Goal: Task Accomplishment & Management: Use online tool/utility

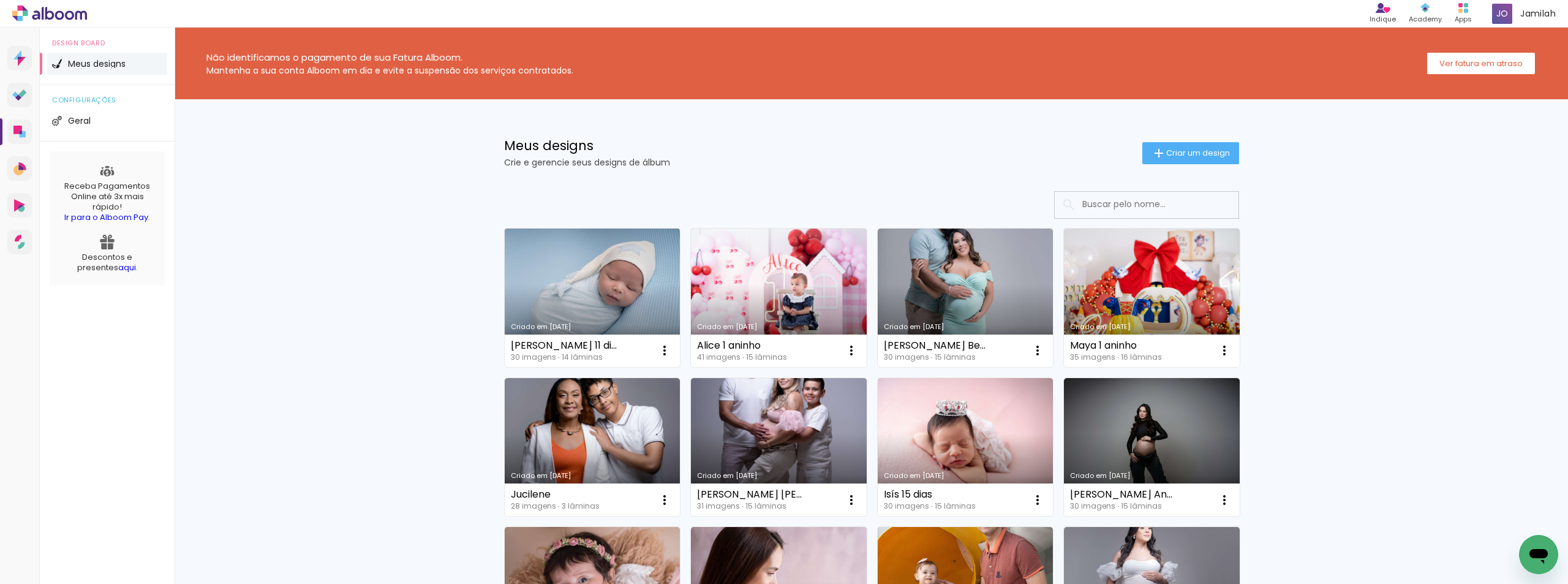
click at [624, 273] on link "Criado em [DATE]" at bounding box center [592, 297] width 176 height 139
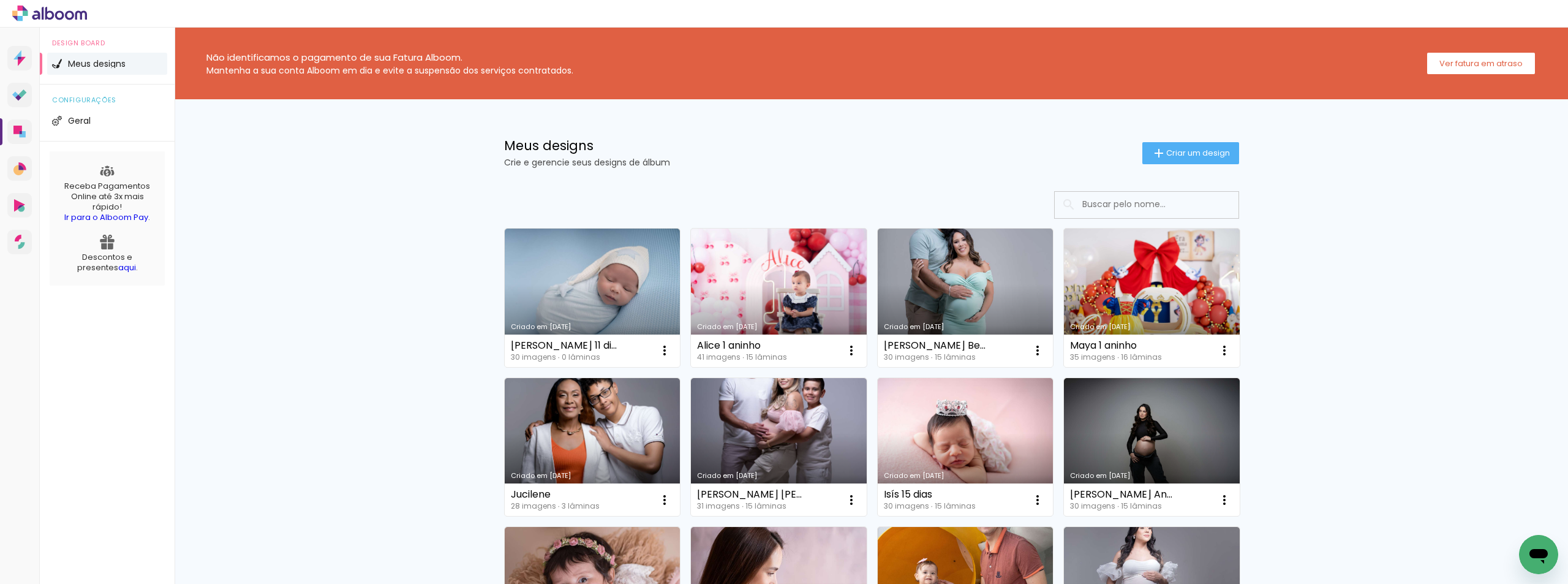
drag, startPoint x: 691, startPoint y: 346, endPoint x: 767, endPoint y: 348, distance: 76.0
click at [767, 348] on div "[PERSON_NAME] 1 aninho 41 imagens ∙ 15 lâminas Abrir Fazer uma cópia Excluir" at bounding box center [779, 351] width 176 height 33
click at [731, 131] on div "Meus designs Crie e gerencie seus designs de álbum Criar um design" at bounding box center [871, 139] width 796 height 80
drag, startPoint x: 515, startPoint y: 154, endPoint x: 1195, endPoint y: 199, distance: 681.5
click at [1195, 199] on div "Meus designs Crie e gerencie seus designs de álbum Criar um design Criado em [D…" at bounding box center [871, 588] width 796 height 979
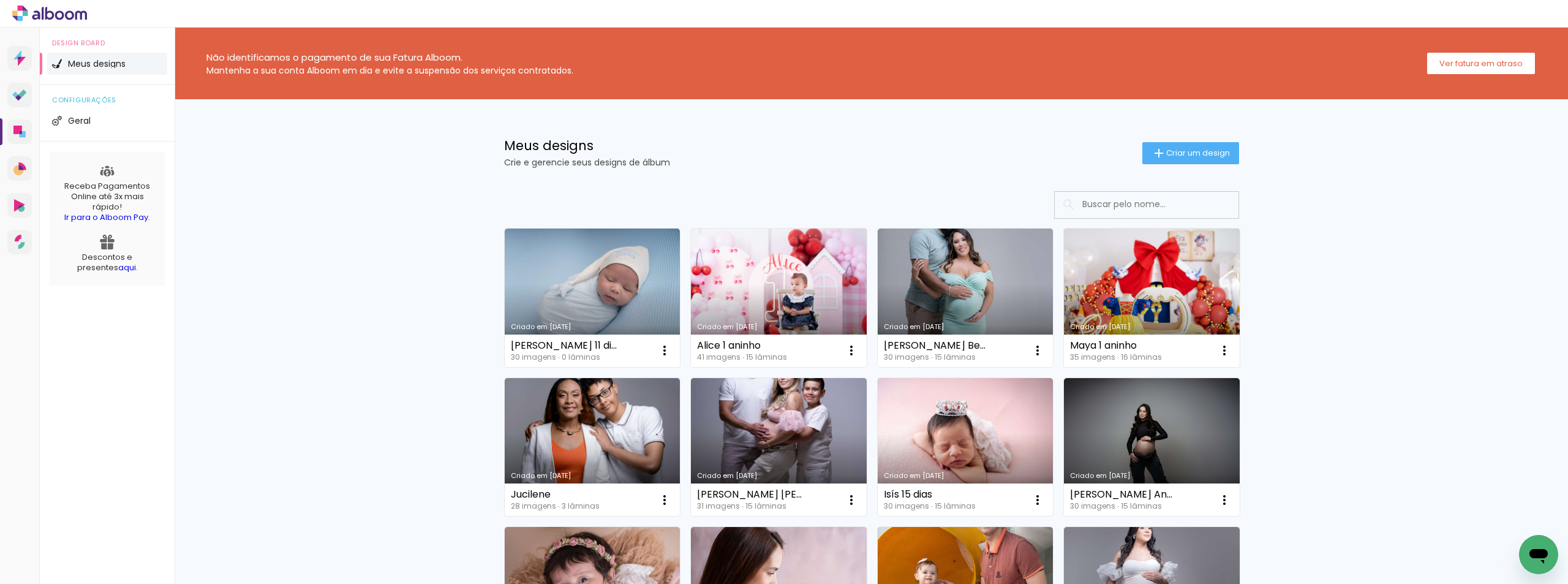
click at [1049, 156] on div "Meus designs Crie e gerencie seus designs de álbum" at bounding box center [823, 153] width 638 height 28
drag, startPoint x: 1080, startPoint y: 190, endPoint x: 1235, endPoint y: 205, distance: 155.7
drag, startPoint x: 1229, startPoint y: 214, endPoint x: 1060, endPoint y: 207, distance: 169.1
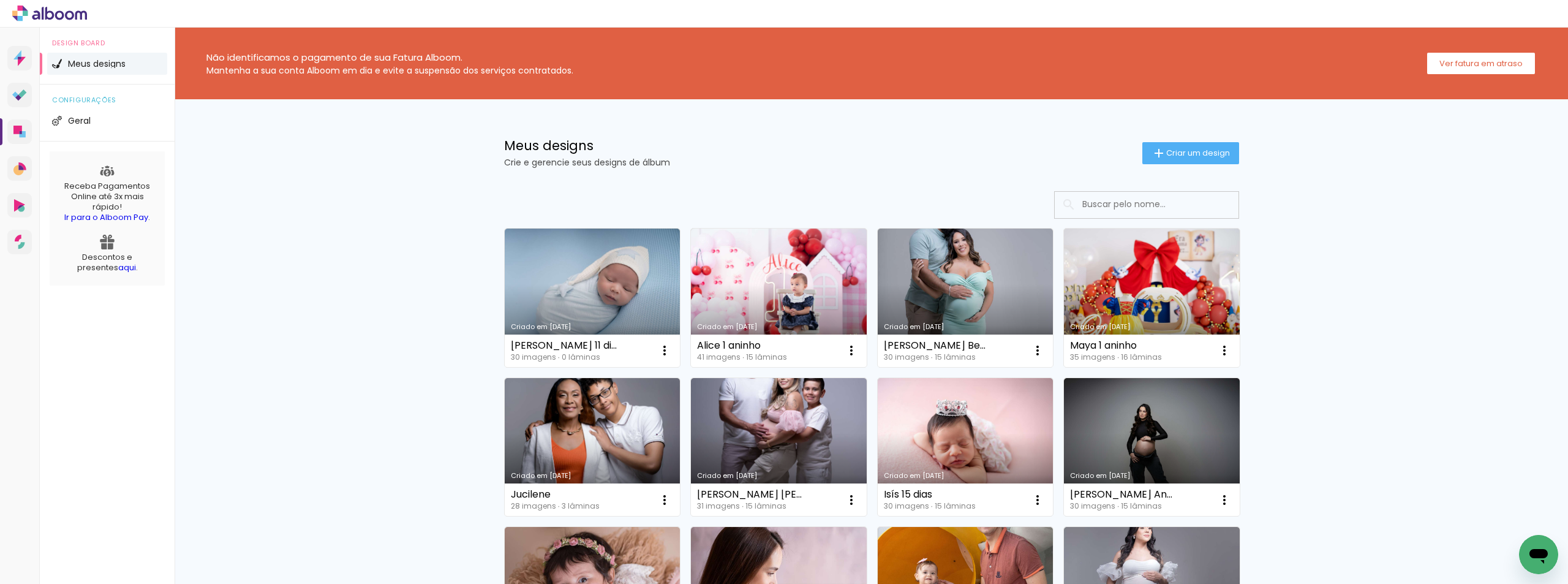
click at [1060, 207] on div at bounding box center [1146, 204] width 184 height 25
drag, startPoint x: 1061, startPoint y: 204, endPoint x: 1207, endPoint y: 200, distance: 146.1
click at [1207, 200] on div at bounding box center [1146, 204] width 184 height 25
drag, startPoint x: 1012, startPoint y: 179, endPoint x: 1187, endPoint y: 206, distance: 177.1
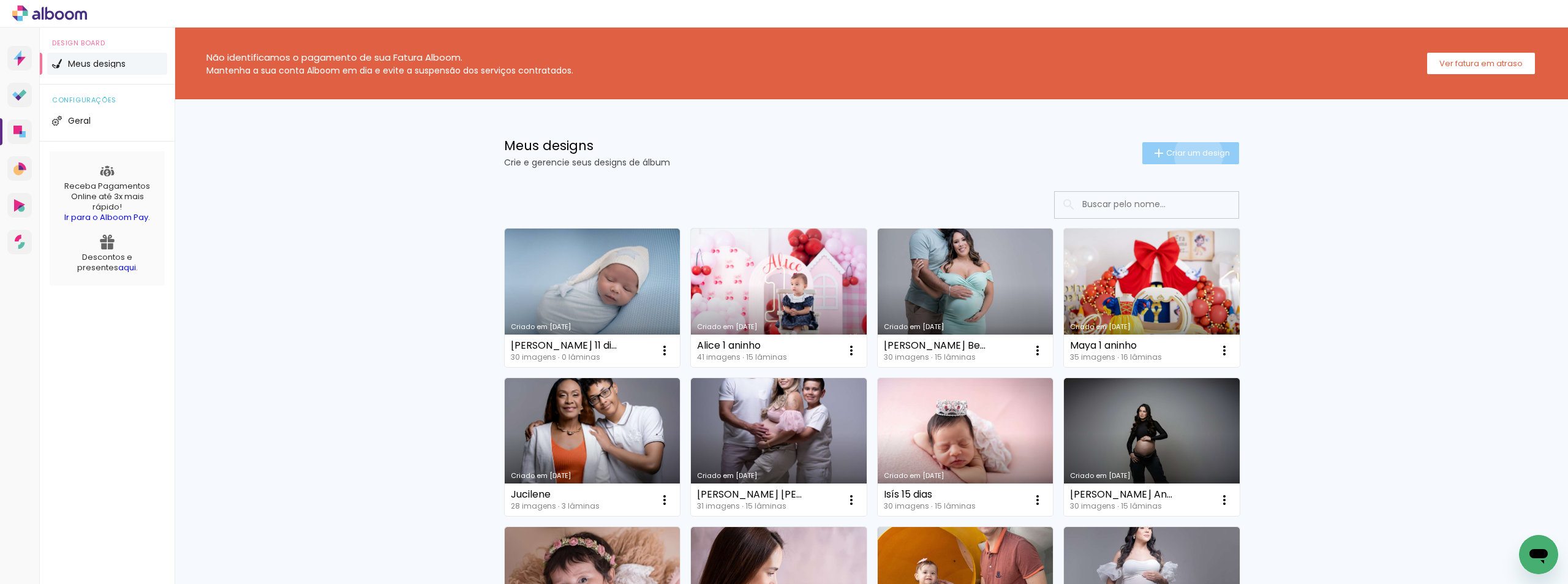
click at [1191, 155] on span "Criar um design" at bounding box center [1198, 152] width 64 height 8
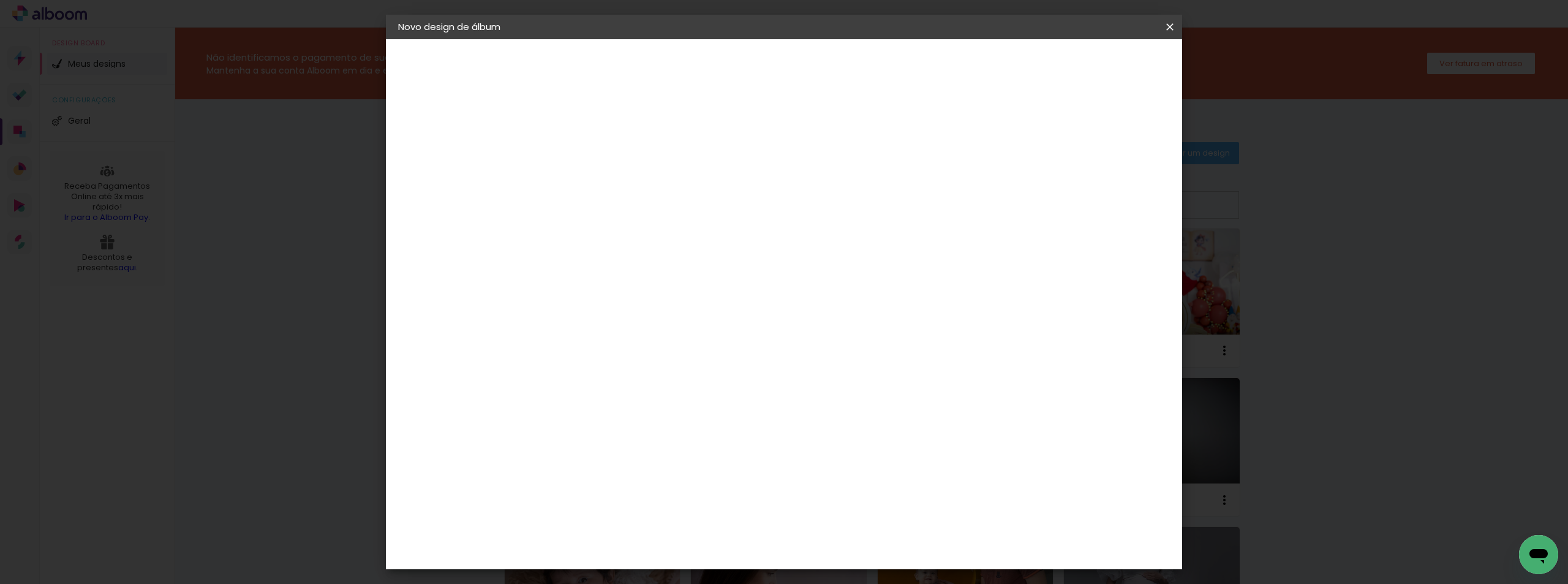
click at [602, 152] on paper-input-container "Título do álbum" at bounding box center [599, 165] width 9 height 31
type input "Sofia 1 ano"
type paper-input "Sofia 1 ano"
click at [652, 78] on header "Informações Dê um título ao seu álbum. Avançar" at bounding box center [599, 76] width 107 height 73
click at [724, 73] on paper-button "Avançar" at bounding box center [694, 65] width 60 height 21
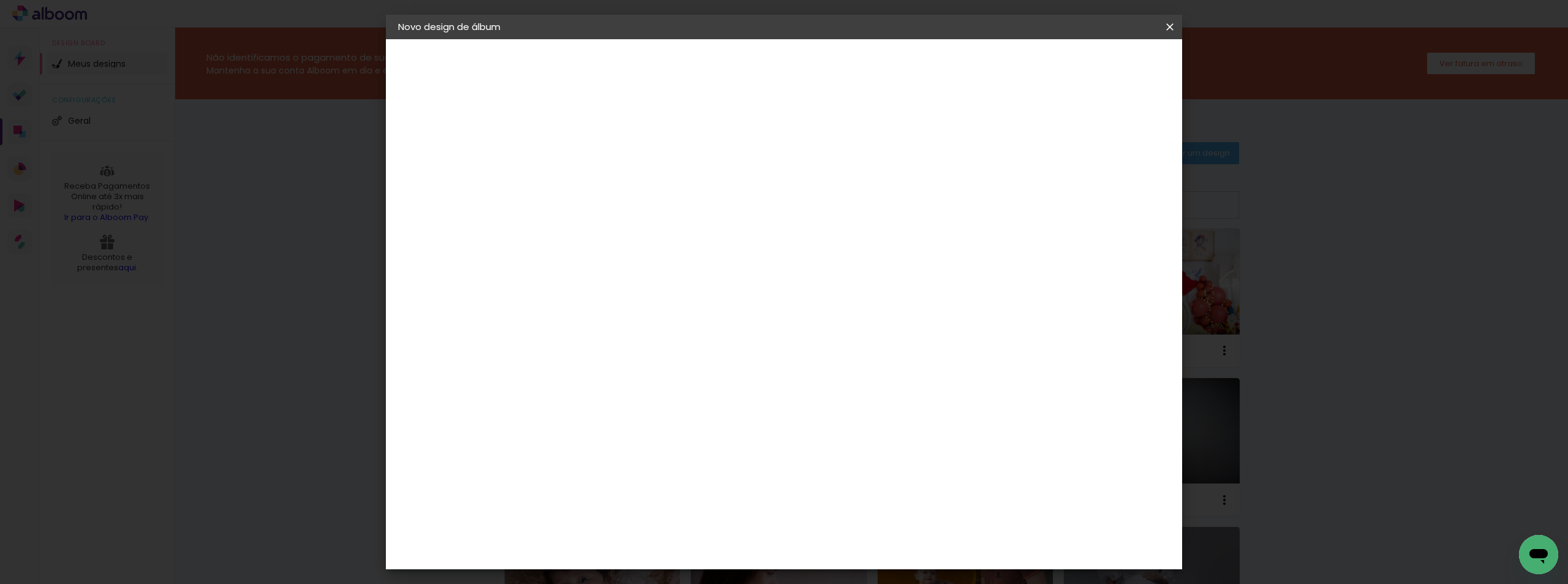
scroll to position [2451, 0]
click at [828, 73] on paper-button "Avançar" at bounding box center [797, 65] width 60 height 21
click at [681, 486] on span "20 × 20" at bounding box center [653, 502] width 57 height 33
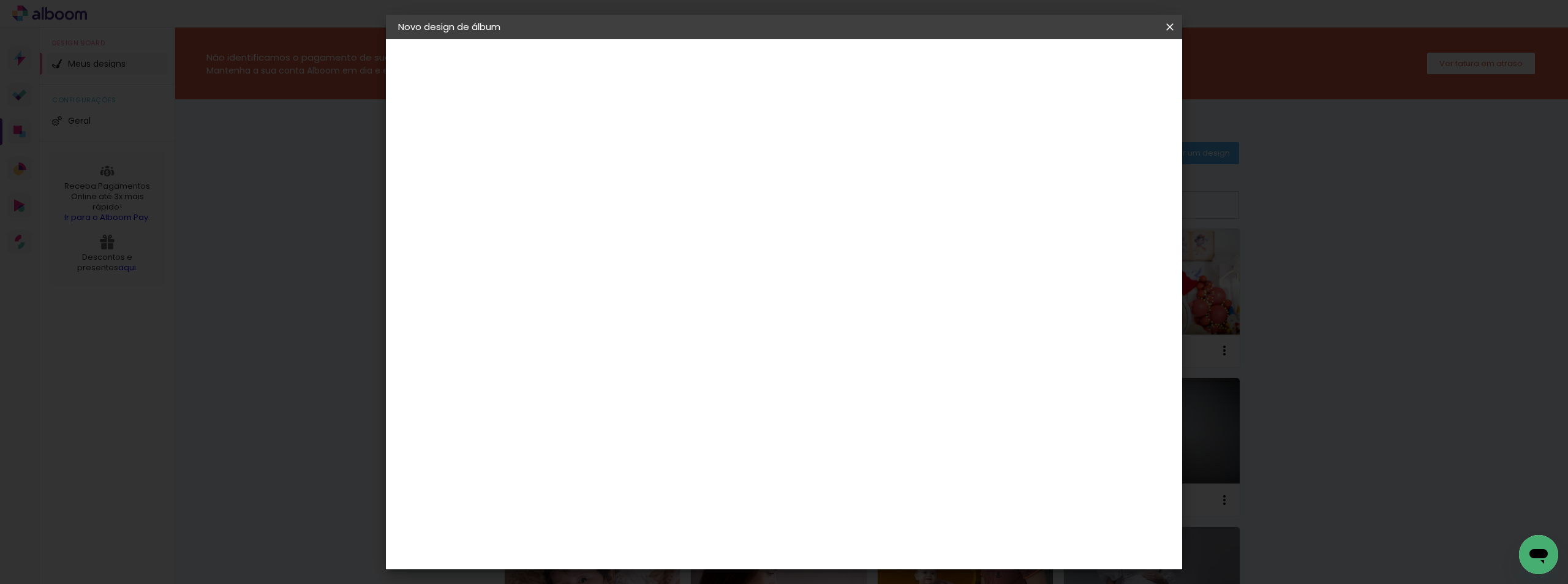
click at [798, 56] on paper-button "Avançar" at bounding box center [768, 65] width 60 height 21
click at [1075, 129] on div "Mostrar sangria" at bounding box center [1065, 132] width 82 height 15
type paper-checkbox "on"
click at [1093, 62] on span "Iniciar design" at bounding box center [1065, 65] width 56 height 9
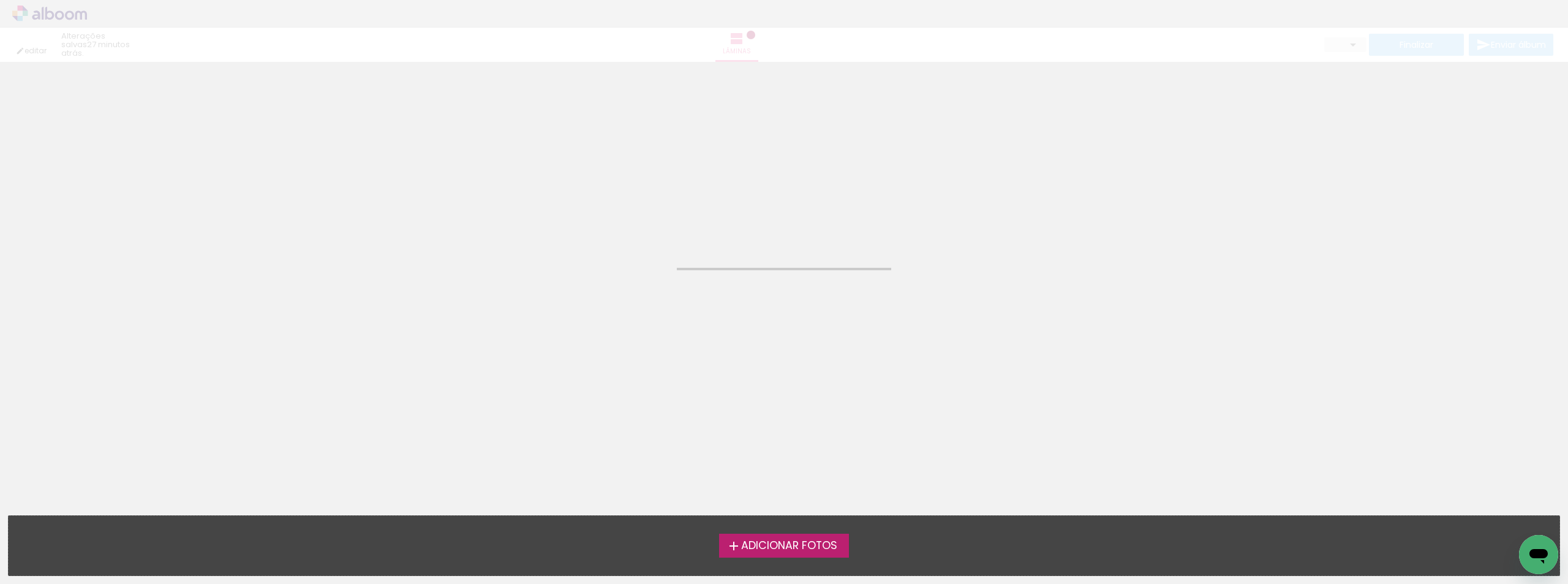
click at [748, 544] on span "Adicionar Fotos" at bounding box center [789, 546] width 96 height 11
click at [0, 0] on input "file" at bounding box center [0, 0] width 0 height 0
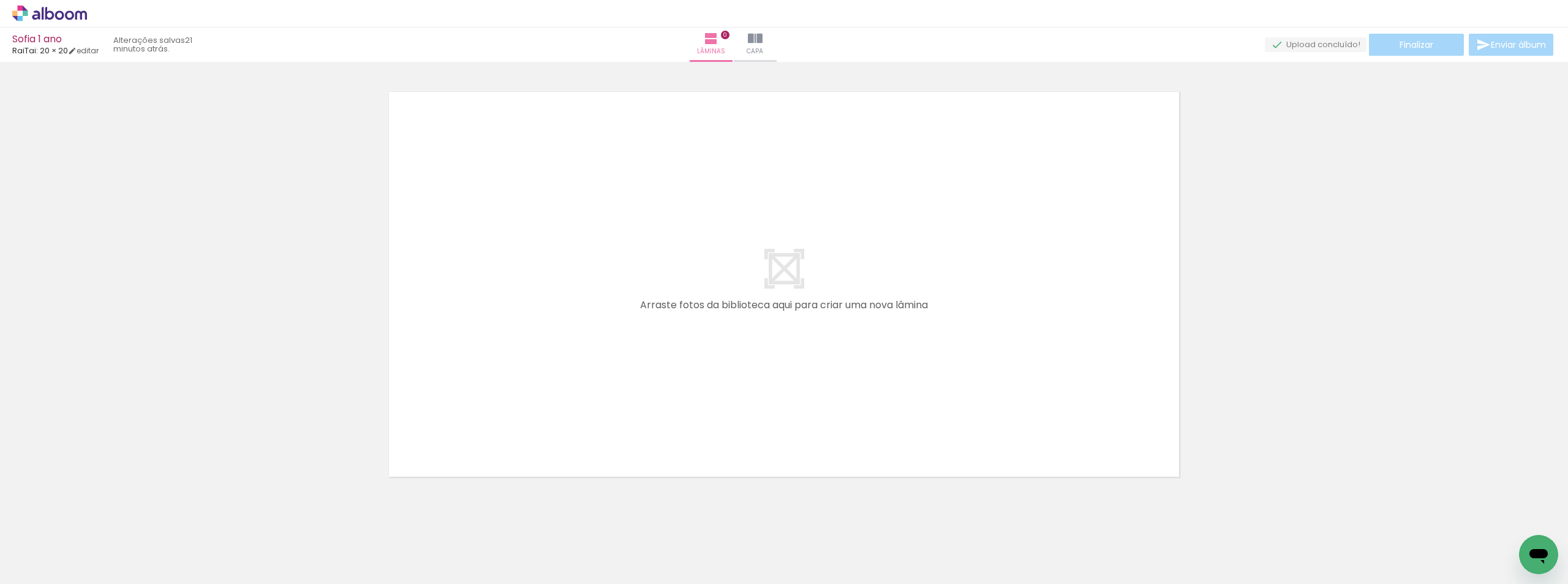
click at [58, 8] on icon at bounding box center [50, 13] width 75 height 16
